Goal: Information Seeking & Learning: Learn about a topic

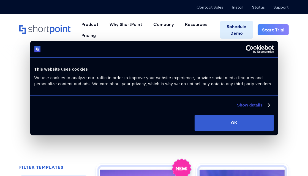
scroll to position [55, 0]
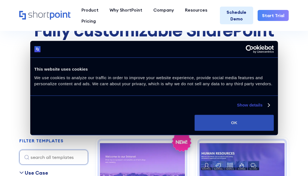
click at [262, 124] on button "OK" at bounding box center [234, 123] width 79 height 16
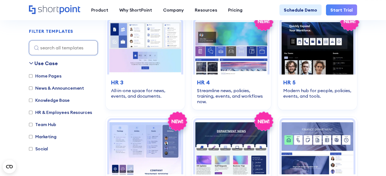
scroll to position [0, 0]
click at [40, 136] on label "Marketing" at bounding box center [43, 136] width 28 height 7
click at [32, 136] on input "Marketing" at bounding box center [31, 137] width 4 height 4
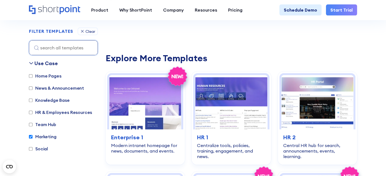
scroll to position [164, 0]
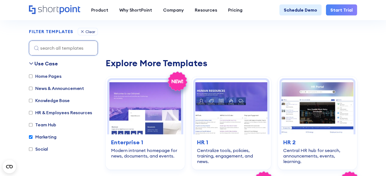
click at [40, 136] on label "Marketing" at bounding box center [43, 136] width 28 height 7
click at [32, 136] on input "Marketing" at bounding box center [31, 137] width 4 height 4
checkbox input "false"
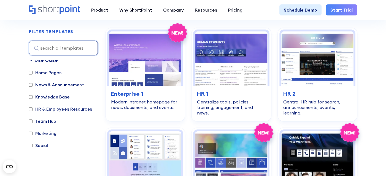
scroll to position [4, 0]
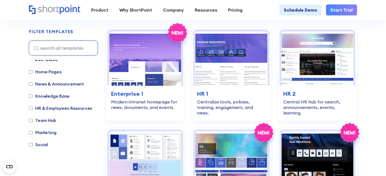
click at [65, 87] on div "News & Announcement" at bounding box center [56, 84] width 55 height 8
click at [64, 85] on label "News & Announcement" at bounding box center [56, 83] width 55 height 7
click at [32, 85] on input "News & Announcement" at bounding box center [31, 84] width 4 height 4
checkbox input "true"
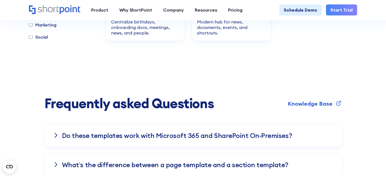
scroll to position [1100, 0]
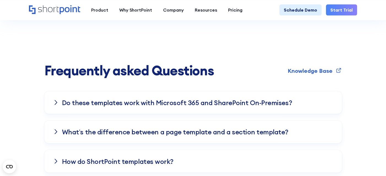
click at [230, 104] on div "Do these templates work with Microsoft 365 and SharePoint On-Premises?" at bounding box center [192, 102] width 297 height 23
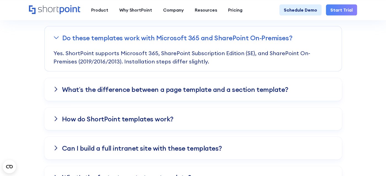
scroll to position [1210, 0]
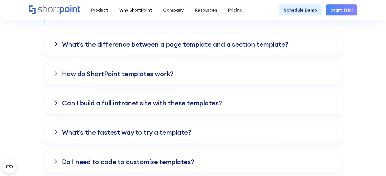
click at [239, 101] on div "Can I build a full intranet site with these templates?" at bounding box center [192, 102] width 297 height 23
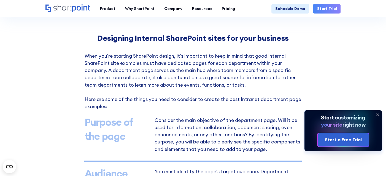
scroll to position [275, 0]
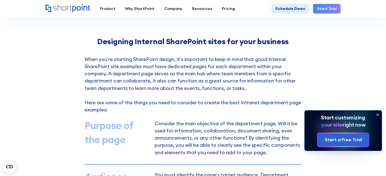
click at [377, 115] on icon at bounding box center [377, 114] width 9 height 9
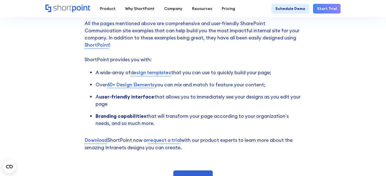
scroll to position [1078, 0]
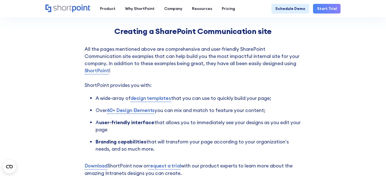
click at [237, 49] on div "Creating a SharePoint Communication site All the pages mentioned above are comp…" at bounding box center [192, 119] width 217 height 184
click at [155, 102] on link "design templates" at bounding box center [150, 97] width 40 height 7
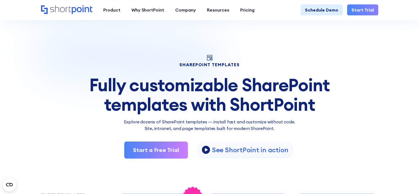
scroll to position [110, 0]
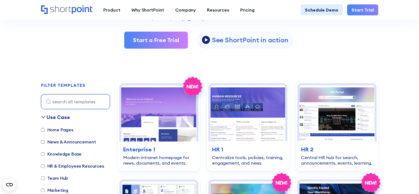
click at [84, 141] on label "News & Announcement" at bounding box center [68, 142] width 55 height 7
click at [45, 141] on input "News & Announcement" at bounding box center [43, 142] width 4 height 4
checkbox input "true"
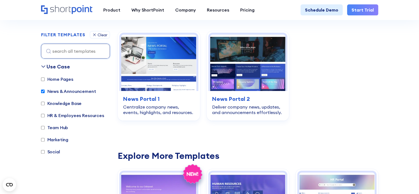
scroll to position [164, 0]
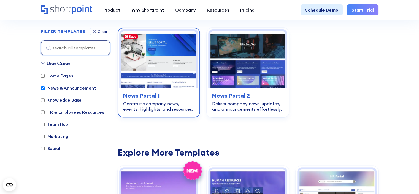
click at [133, 70] on img at bounding box center [158, 59] width 75 height 56
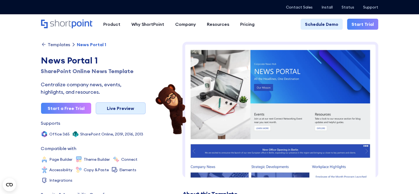
click at [126, 110] on link "Live Preview" at bounding box center [121, 108] width 50 height 12
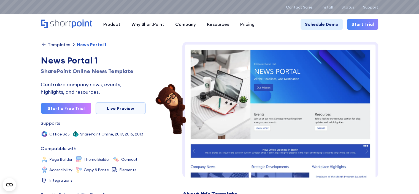
click at [53, 45] on div "Templates" at bounding box center [59, 44] width 23 height 4
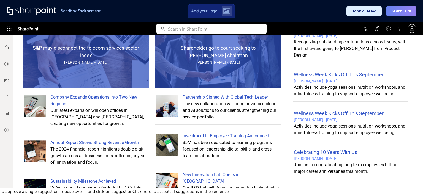
scroll to position [265, 0]
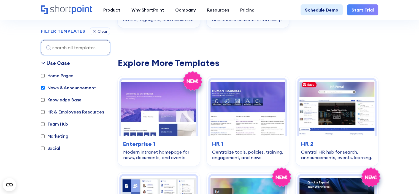
scroll to position [193, 0]
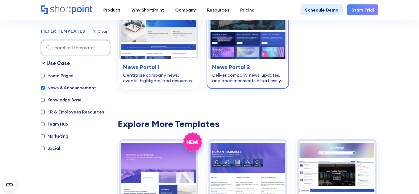
click at [261, 71] on h3 "News Portal 2" at bounding box center [247, 67] width 71 height 8
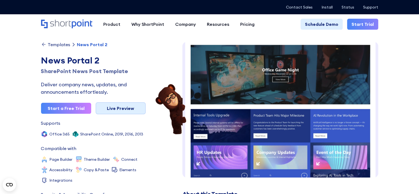
click at [96, 108] on link "Live Preview" at bounding box center [121, 108] width 50 height 12
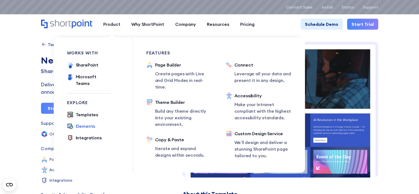
click at [86, 123] on div "Elements" at bounding box center [86, 126] width 20 height 7
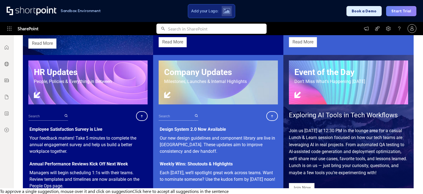
scroll to position [303, 0]
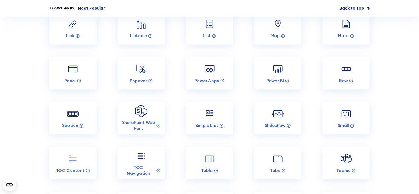
scroll to position [798, 0]
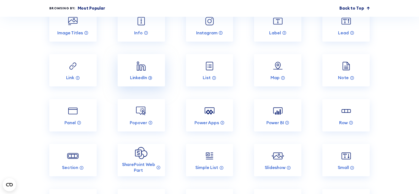
click at [137, 72] on img at bounding box center [141, 66] width 13 height 13
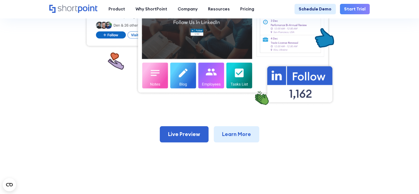
scroll to position [248, 0]
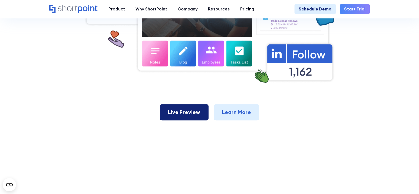
click at [208, 121] on link "Live Preview" at bounding box center [184, 112] width 49 height 16
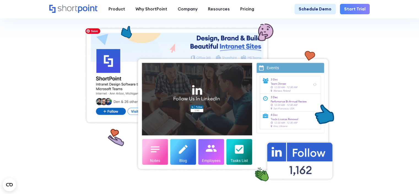
scroll to position [110, 0]
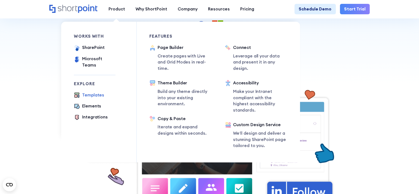
click at [93, 92] on div "Templates" at bounding box center [93, 95] width 22 height 6
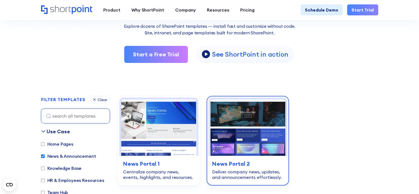
scroll to position [138, 0]
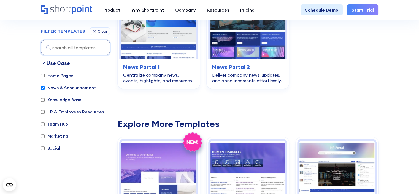
click at [81, 89] on label "News & Announcement" at bounding box center [68, 88] width 55 height 7
click at [45, 89] on input "News & Announcement" at bounding box center [43, 88] width 4 height 4
checkbox input "false"
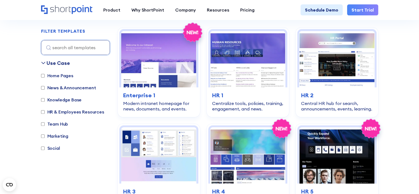
scroll to position [164, 0]
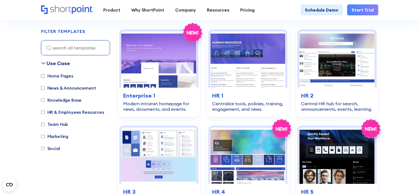
click at [42, 78] on label "Home Pages" at bounding box center [57, 76] width 32 height 7
click at [42, 78] on input "Home Pages" at bounding box center [43, 76] width 4 height 4
checkbox input "true"
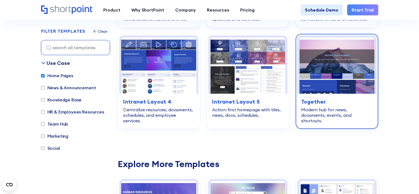
scroll to position [247, 0]
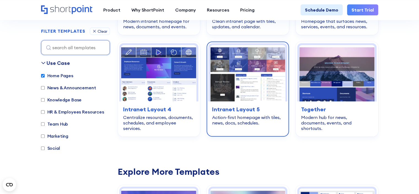
click at [253, 107] on h3 "Intranet Layout 5" at bounding box center [247, 109] width 71 height 8
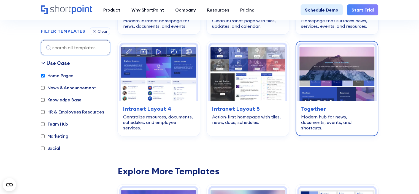
scroll to position [247, 0]
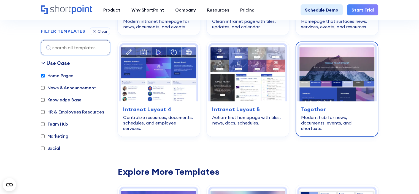
click at [331, 115] on div "Modern hub for news, documents, events, and shortcuts." at bounding box center [336, 123] width 71 height 17
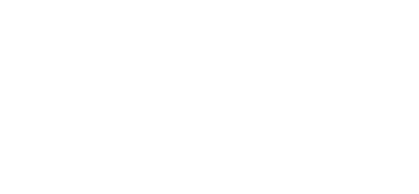
scroll to position [240, 0]
